Goal: Task Accomplishment & Management: Use online tool/utility

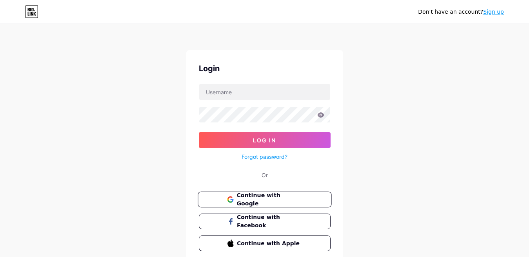
click at [279, 204] on button "Continue with Google" at bounding box center [264, 200] width 134 height 16
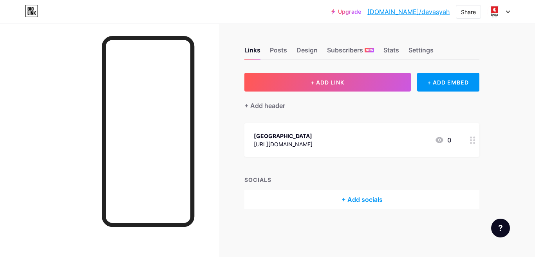
click at [363, 197] on div "+ Add socials" at bounding box center [361, 199] width 235 height 19
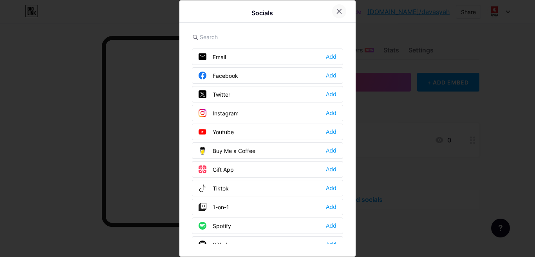
click at [336, 9] on icon at bounding box center [339, 11] width 6 height 6
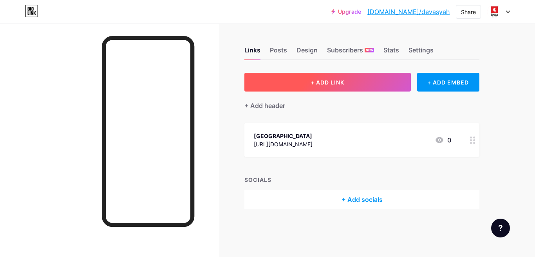
click at [343, 85] on span "+ ADD LINK" at bounding box center [328, 82] width 34 height 7
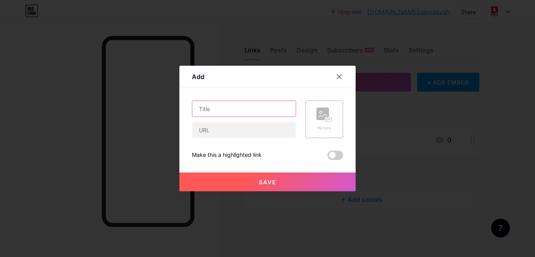
click at [235, 111] on input "text" at bounding box center [243, 109] width 103 height 16
click at [251, 108] on input "text" at bounding box center [243, 109] width 103 height 16
paste input "How To Stay Healthy During The Monsoon Season: Do’s And Don’ts"
type input "How To Stay Healthy During The Monsoon Season: Do’s And Don’ts"
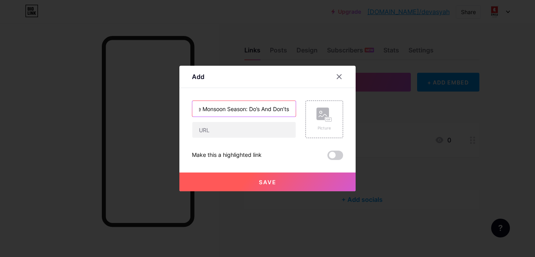
scroll to position [0, 0]
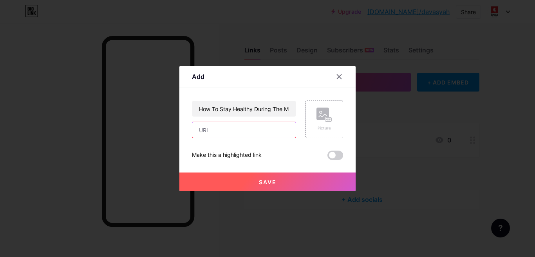
click at [219, 130] on input "text" at bounding box center [243, 130] width 103 height 16
paste input "[URL][DOMAIN_NAME]"
type input "[URL][DOMAIN_NAME]"
drag, startPoint x: 343, startPoint y: 165, endPoint x: 348, endPoint y: 169, distance: 6.4
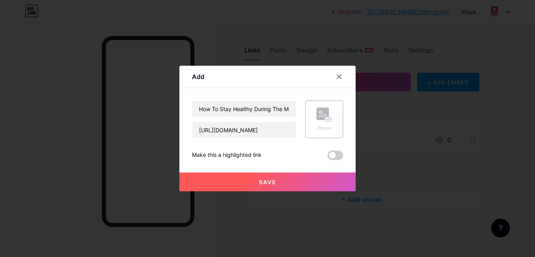
click at [348, 170] on div "Save" at bounding box center [267, 175] width 176 height 31
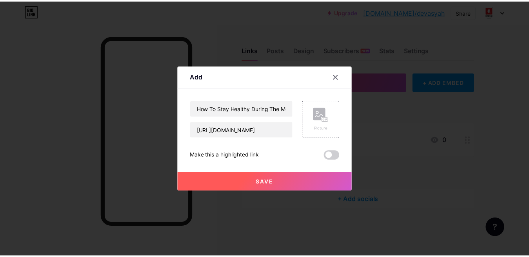
scroll to position [0, 0]
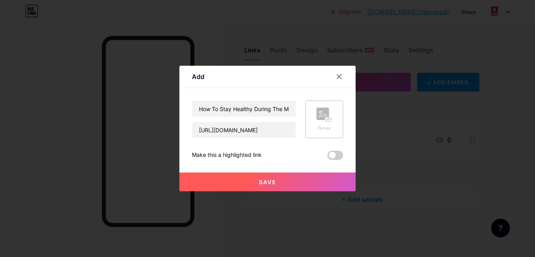
click at [317, 114] on icon at bounding box center [325, 115] width 16 height 14
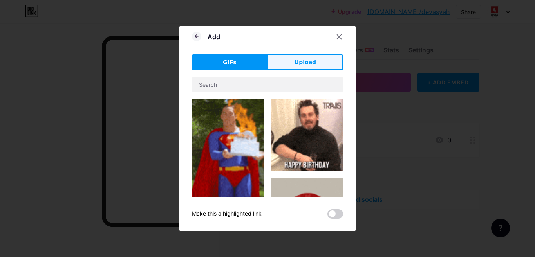
click at [290, 61] on button "Upload" at bounding box center [306, 62] width 76 height 16
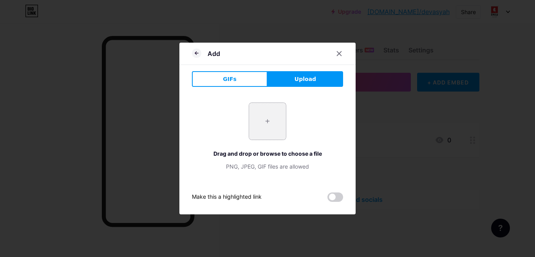
click at [267, 116] on input "file" at bounding box center [267, 121] width 37 height 37
type input "C:\fakepath\d_do.jpg"
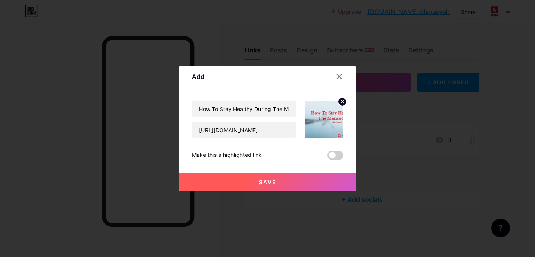
click at [259, 180] on span "Save" at bounding box center [268, 182] width 18 height 7
